Goal: Information Seeking & Learning: Find specific page/section

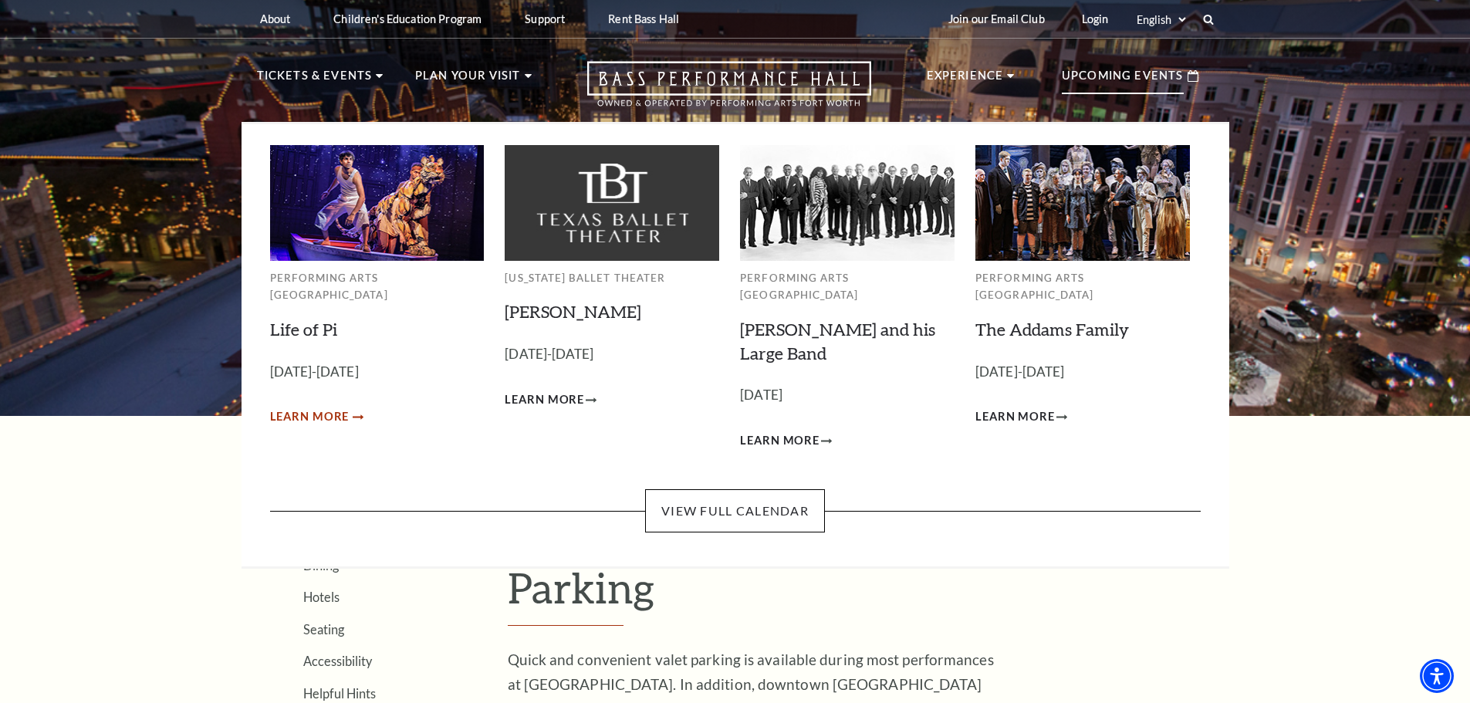
click at [317, 407] on span "Learn More" at bounding box center [309, 416] width 79 height 19
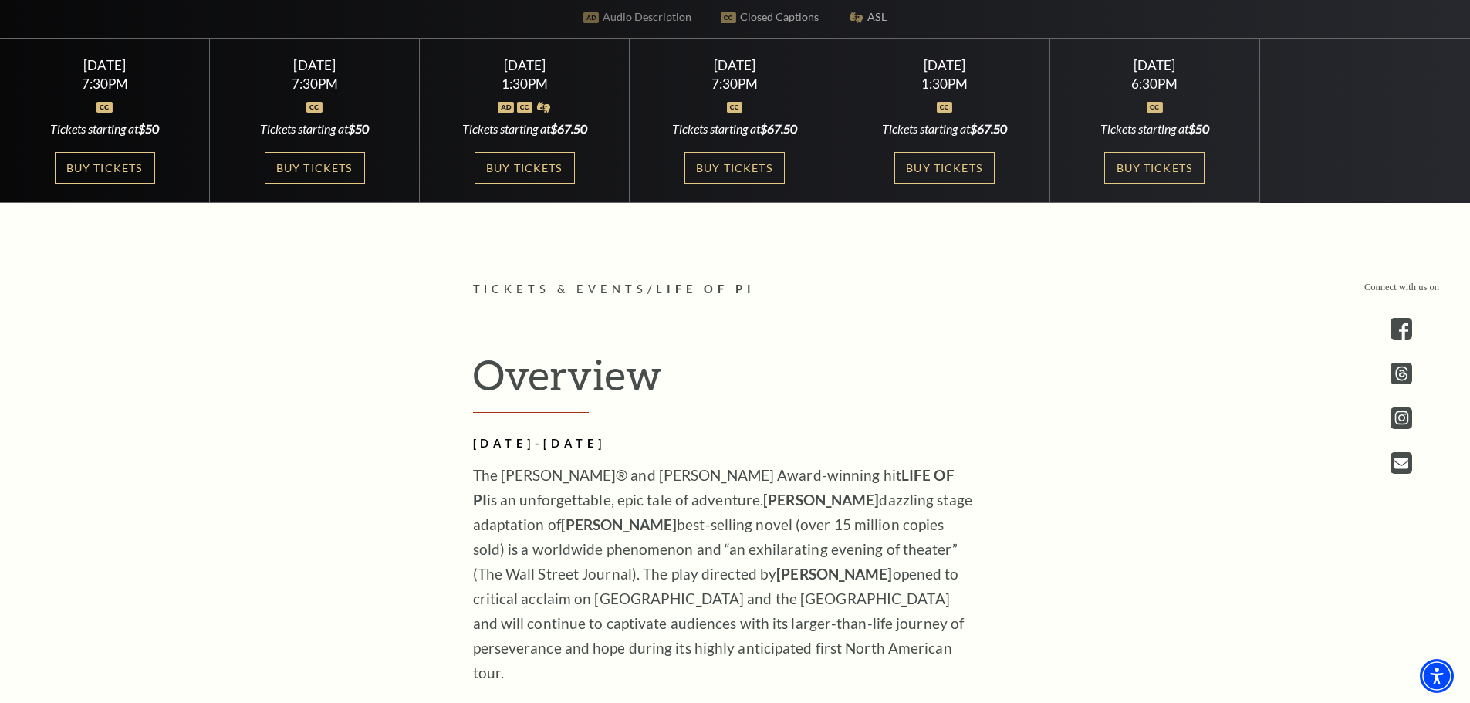
scroll to position [463, 0]
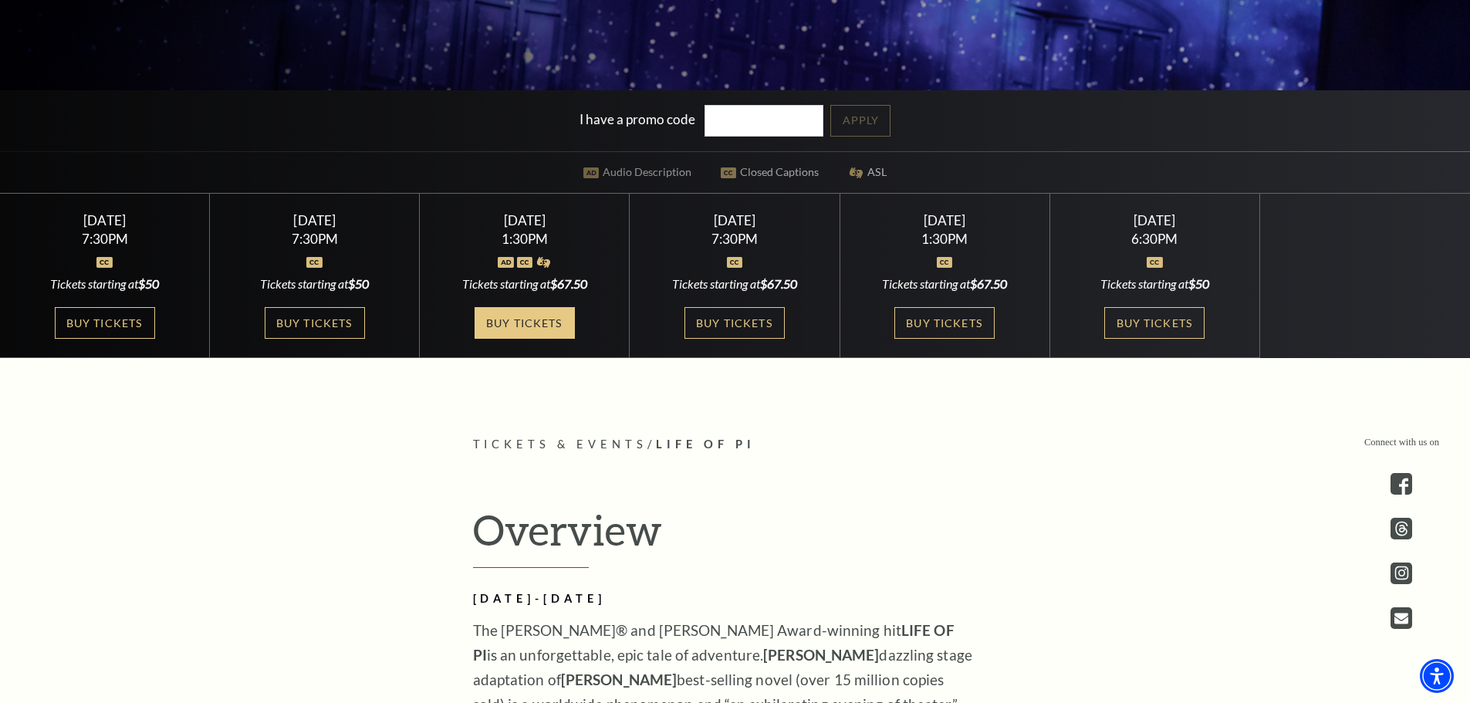
click at [518, 318] on link "Buy Tickets" at bounding box center [525, 323] width 100 height 32
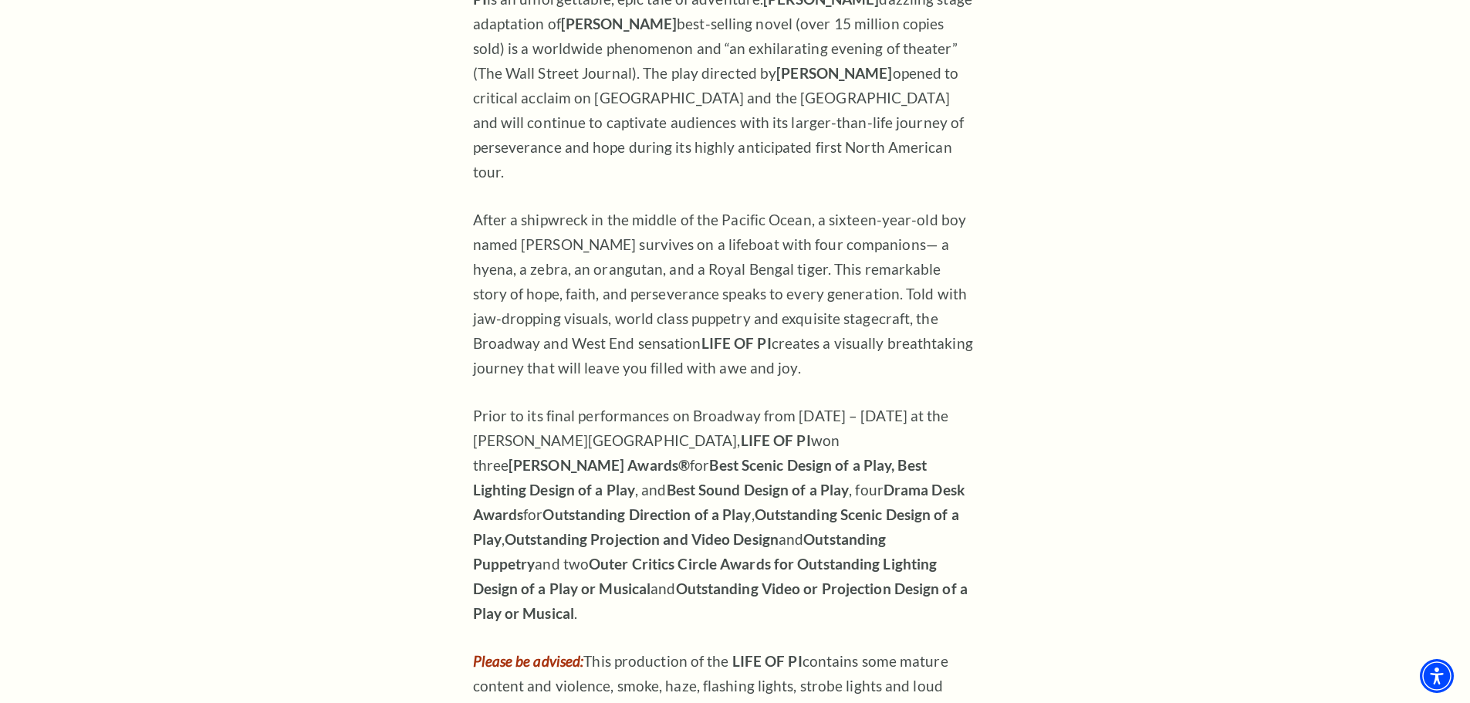
scroll to position [1235, 0]
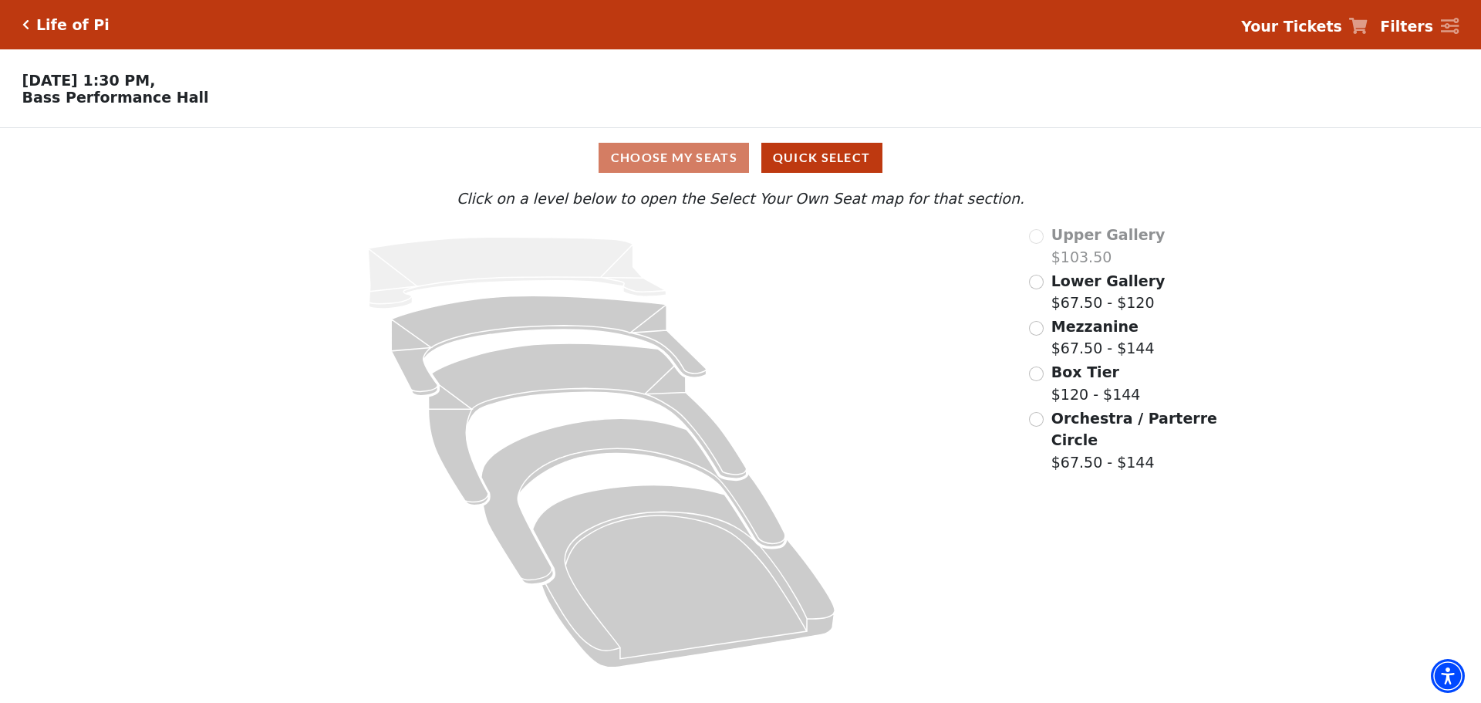
click at [24, 19] on icon "Click here to go back to filters" at bounding box center [25, 24] width 7 height 11
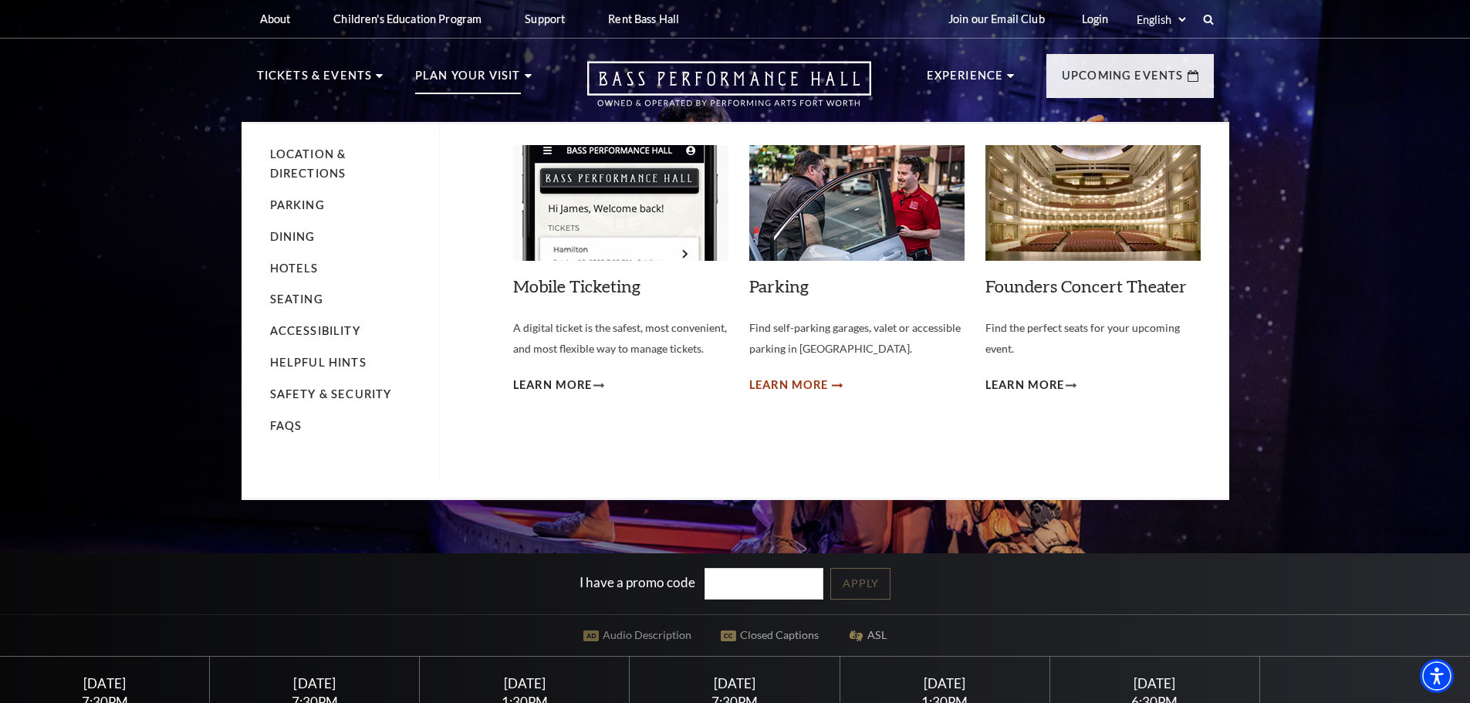
click at [786, 382] on span "Learn More" at bounding box center [788, 385] width 79 height 19
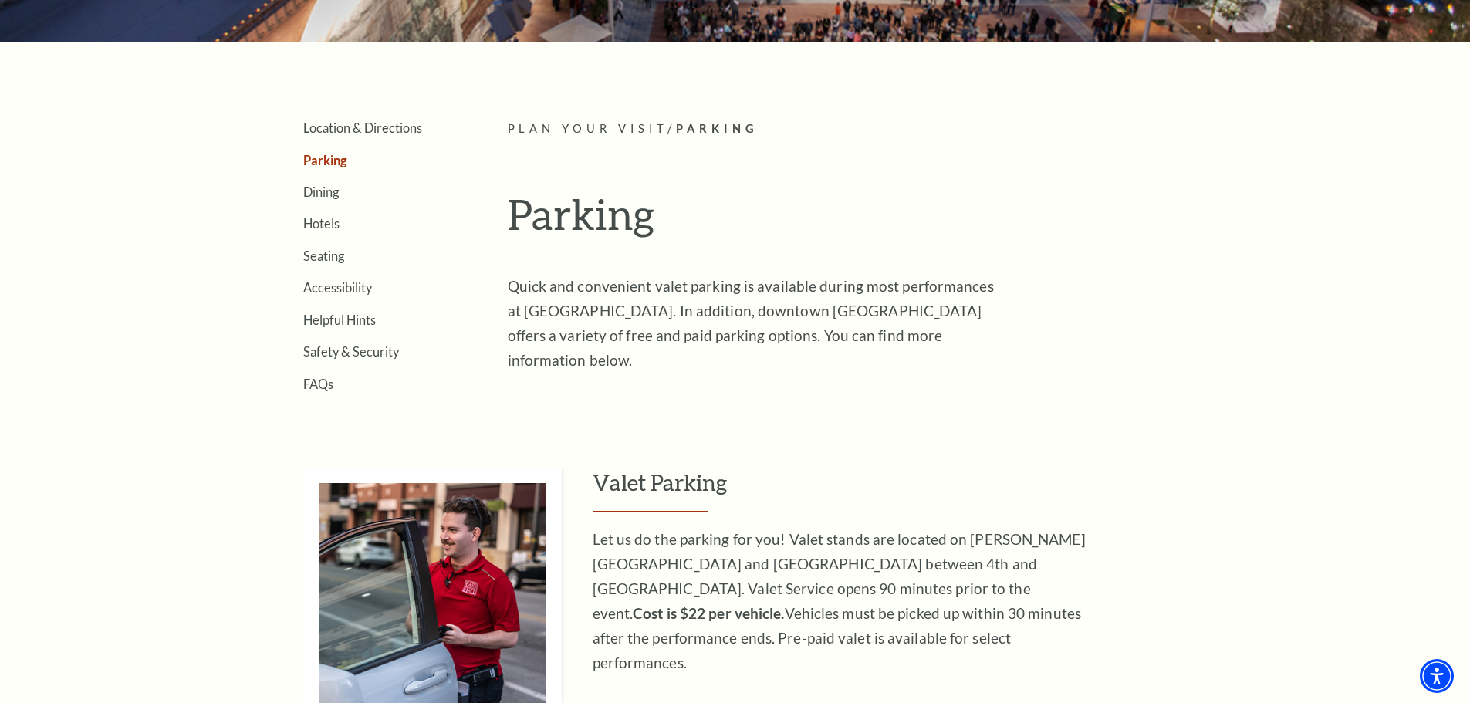
scroll to position [617, 0]
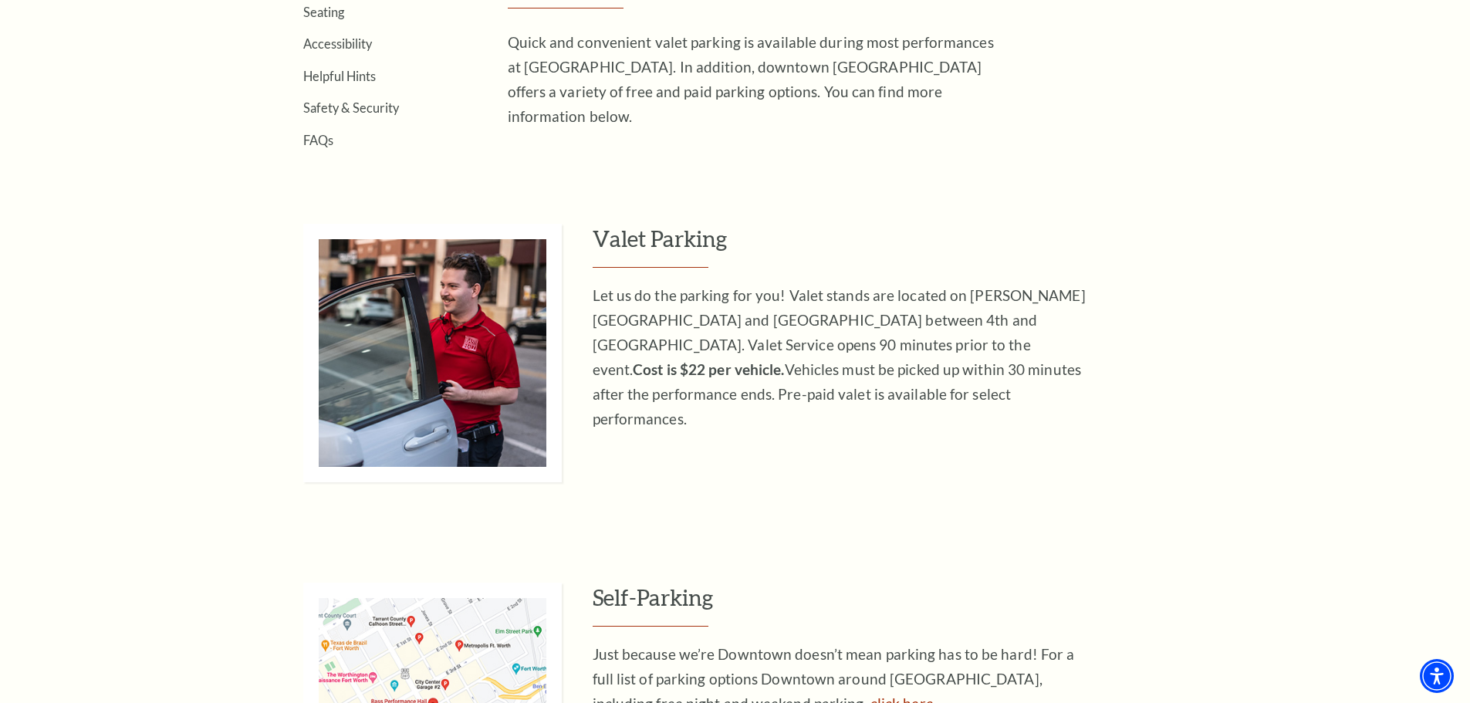
click at [470, 333] on img at bounding box center [432, 353] width 258 height 258
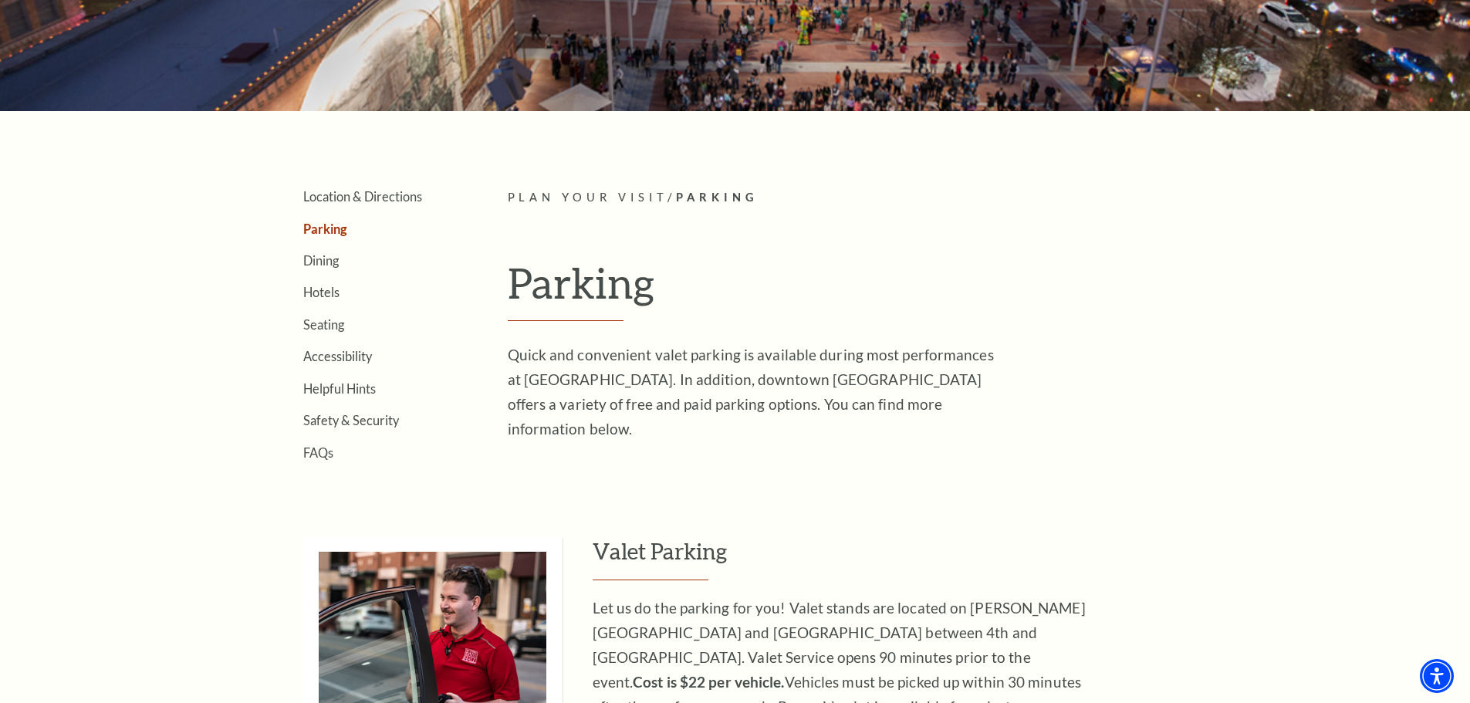
scroll to position [154, 0]
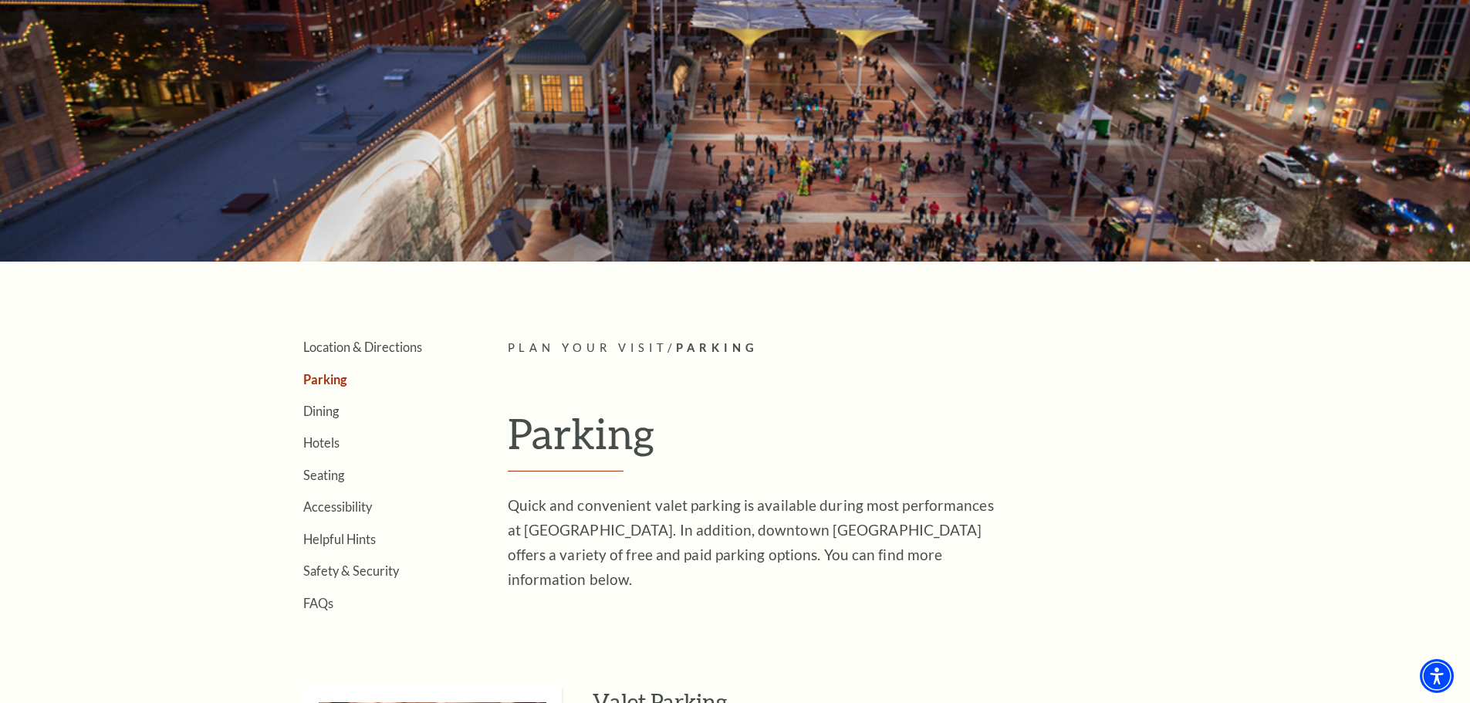
click at [332, 376] on link "Parking" at bounding box center [325, 379] width 44 height 15
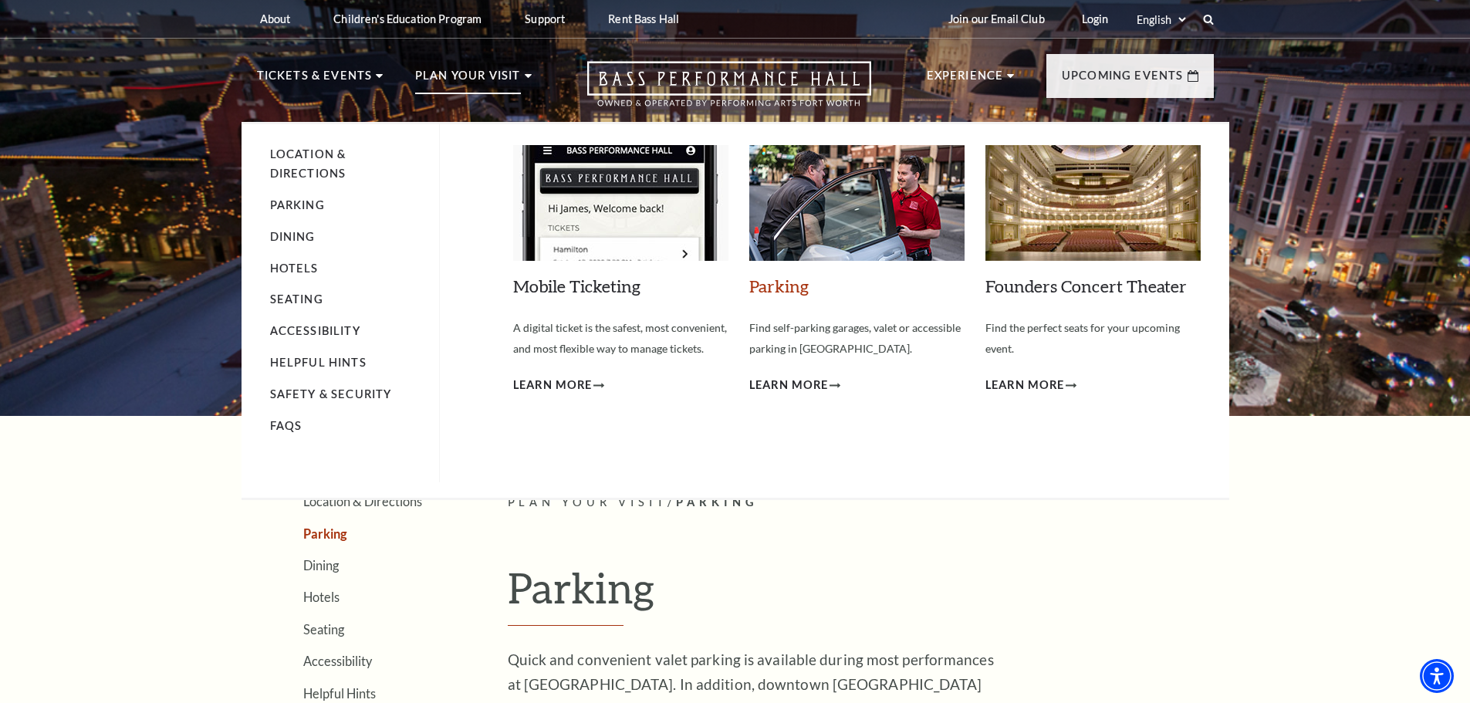
click at [780, 282] on link "Parking" at bounding box center [778, 285] width 59 height 21
click at [775, 286] on link "Parking" at bounding box center [778, 285] width 59 height 21
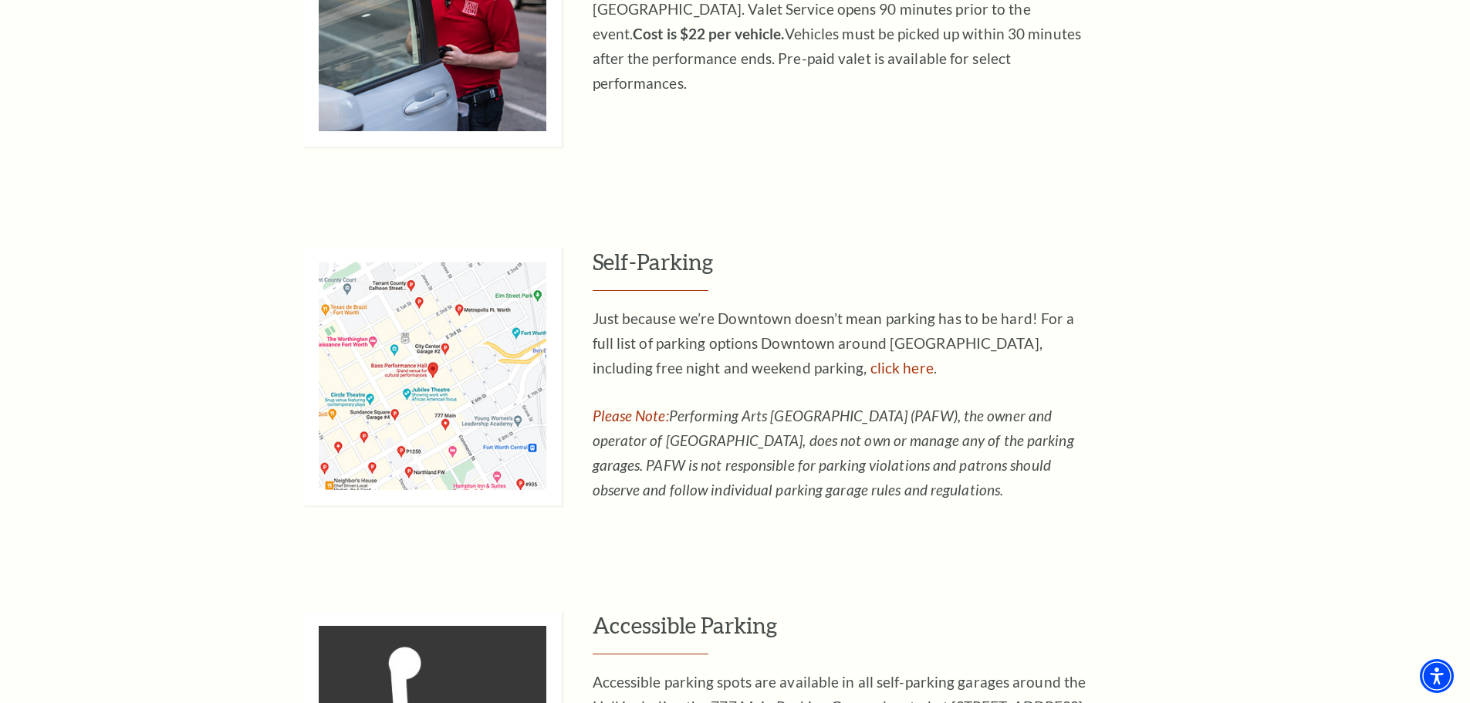
scroll to position [1003, 0]
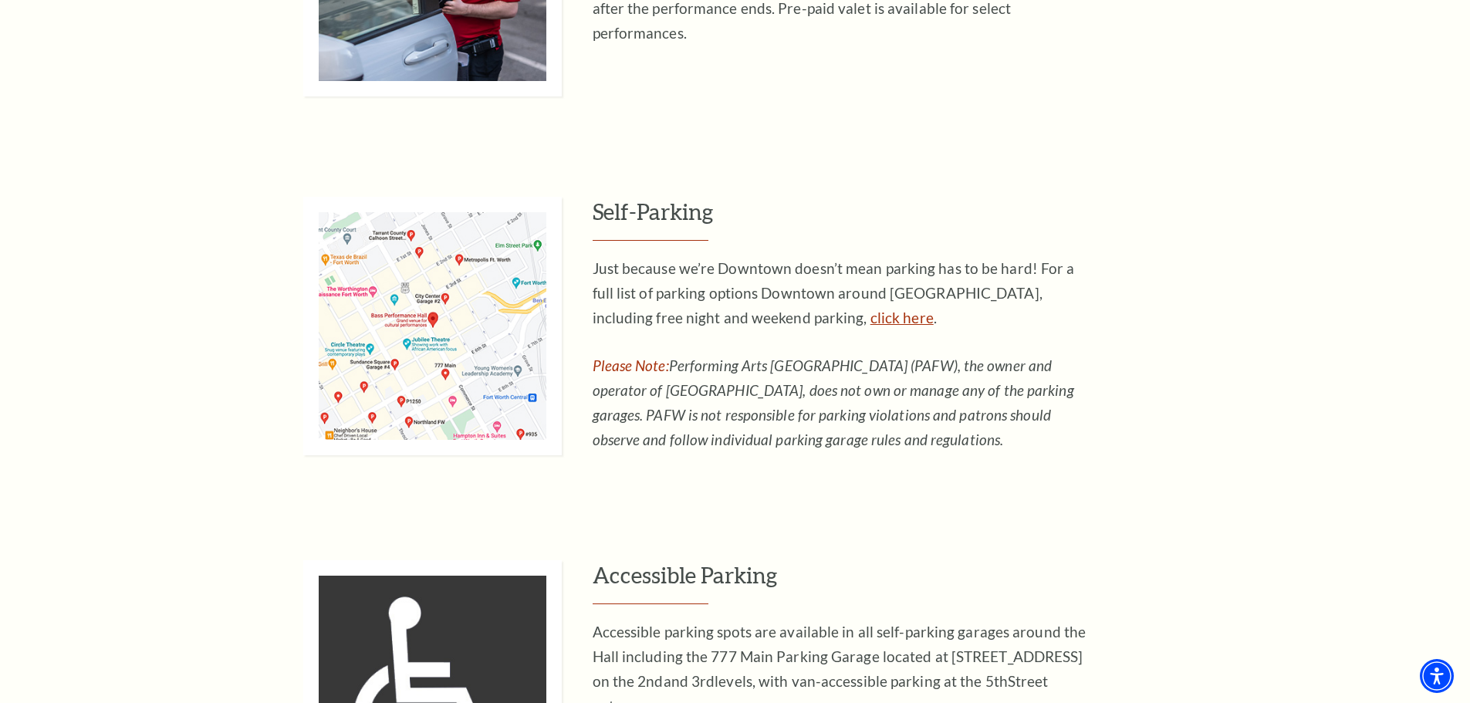
click at [870, 318] on link "click here" at bounding box center [901, 318] width 63 height 18
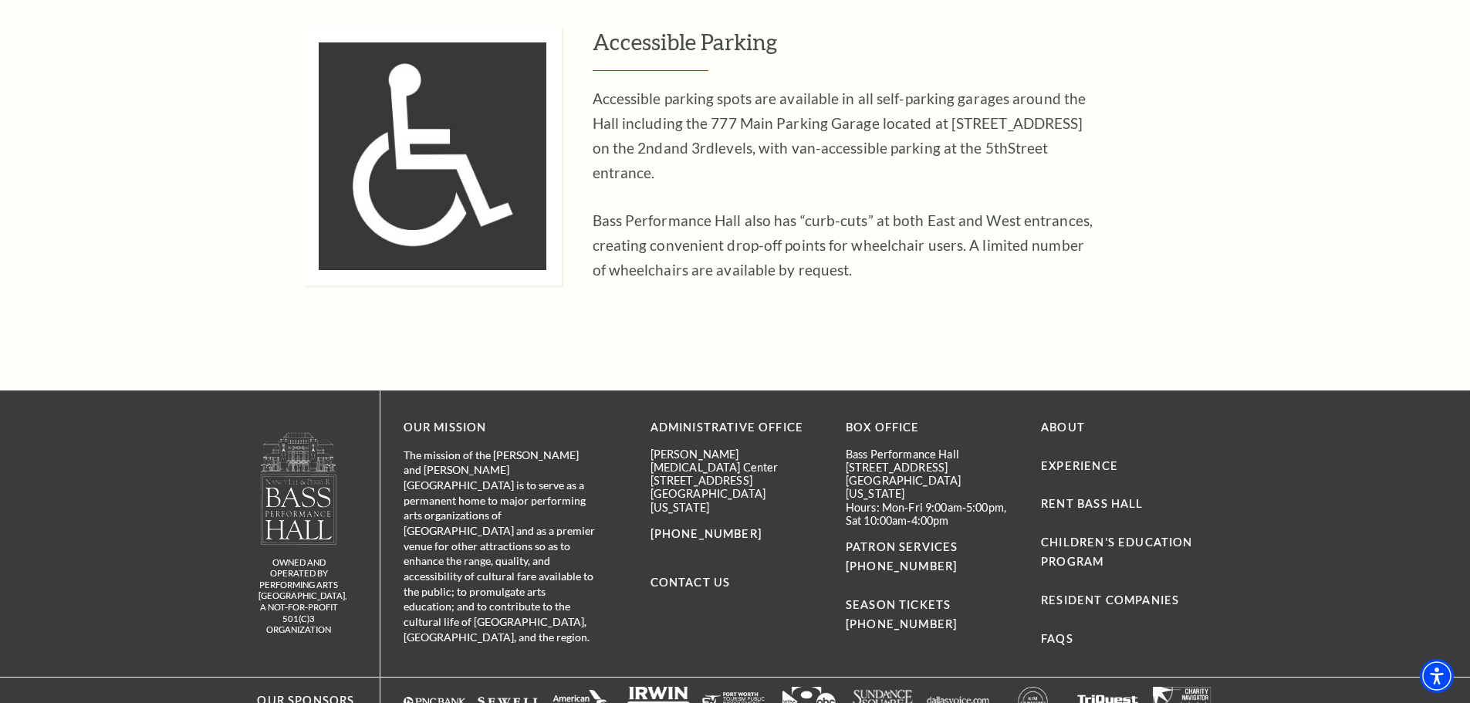
scroll to position [1526, 0]
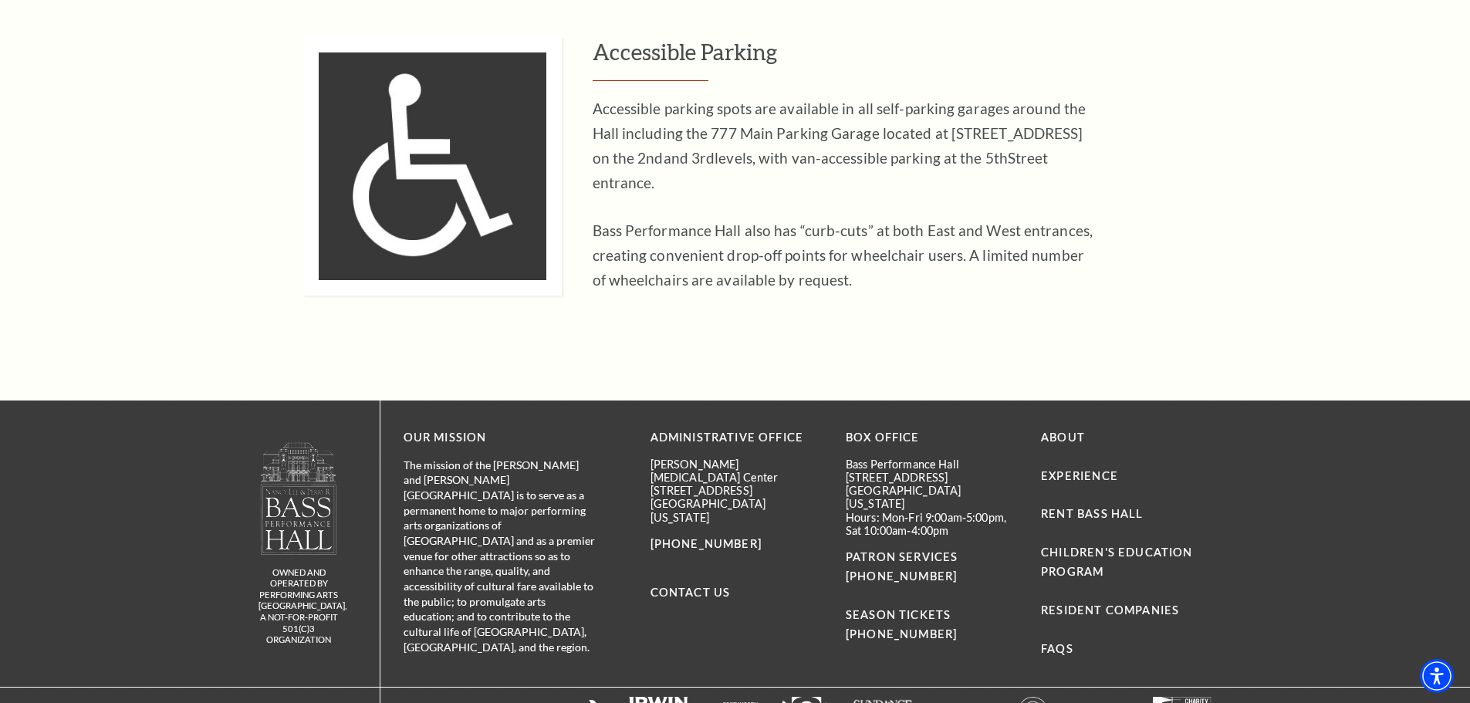
click at [894, 481] on p "[STREET_ADDRESS]" at bounding box center [932, 477] width 172 height 13
